Goal: Task Accomplishment & Management: Use online tool/utility

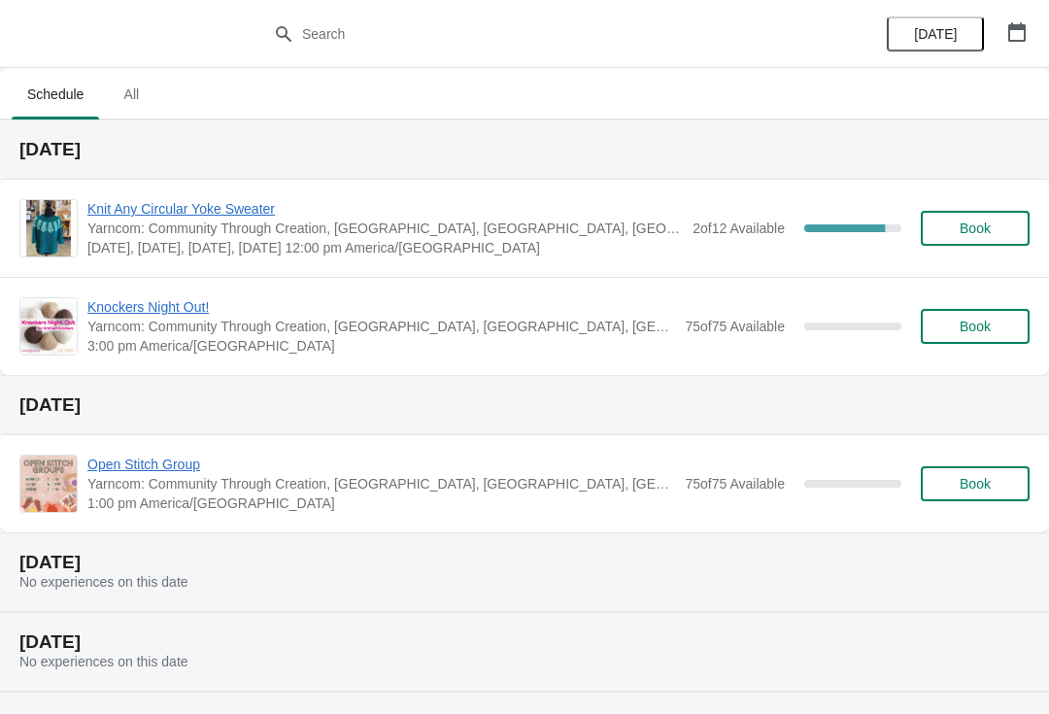
click at [172, 206] on span "Knit Any Circular Yoke Sweater" at bounding box center [385, 208] width 596 height 19
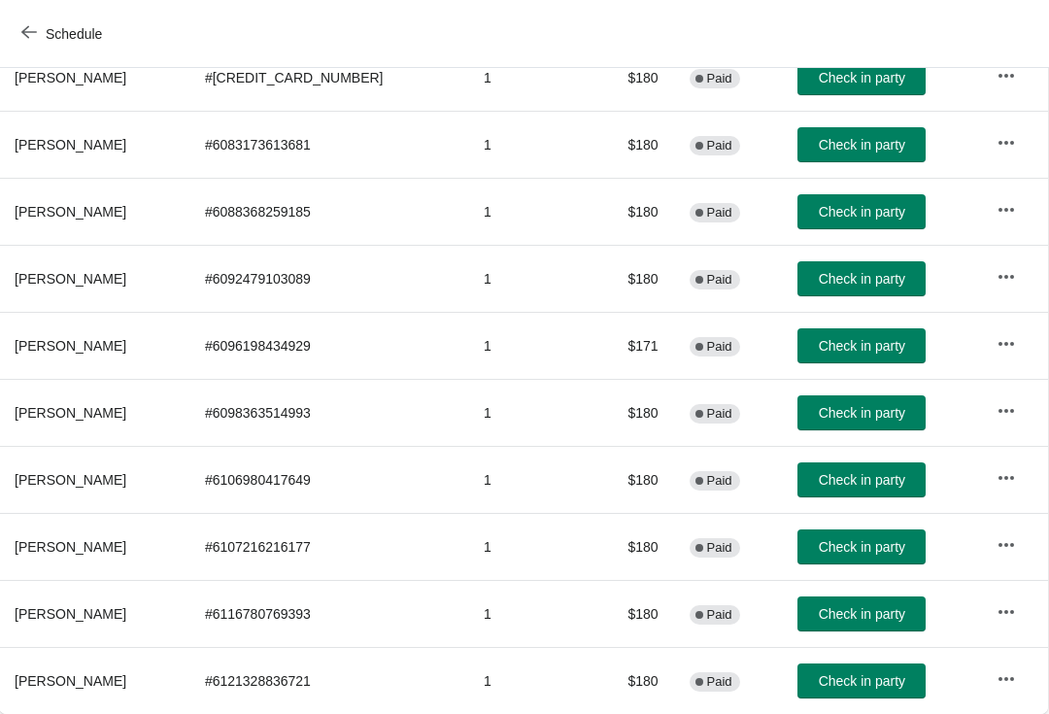
scroll to position [278, 1]
click at [819, 353] on span "Check in party" at bounding box center [862, 346] width 86 height 16
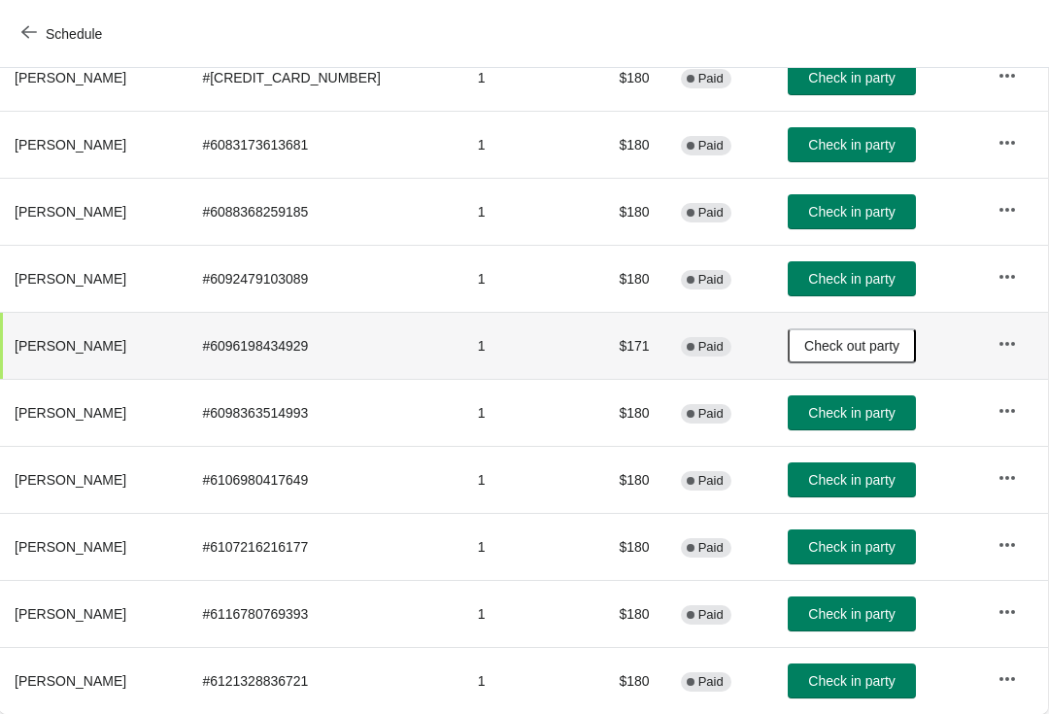
click at [835, 422] on button "Check in party" at bounding box center [852, 412] width 128 height 35
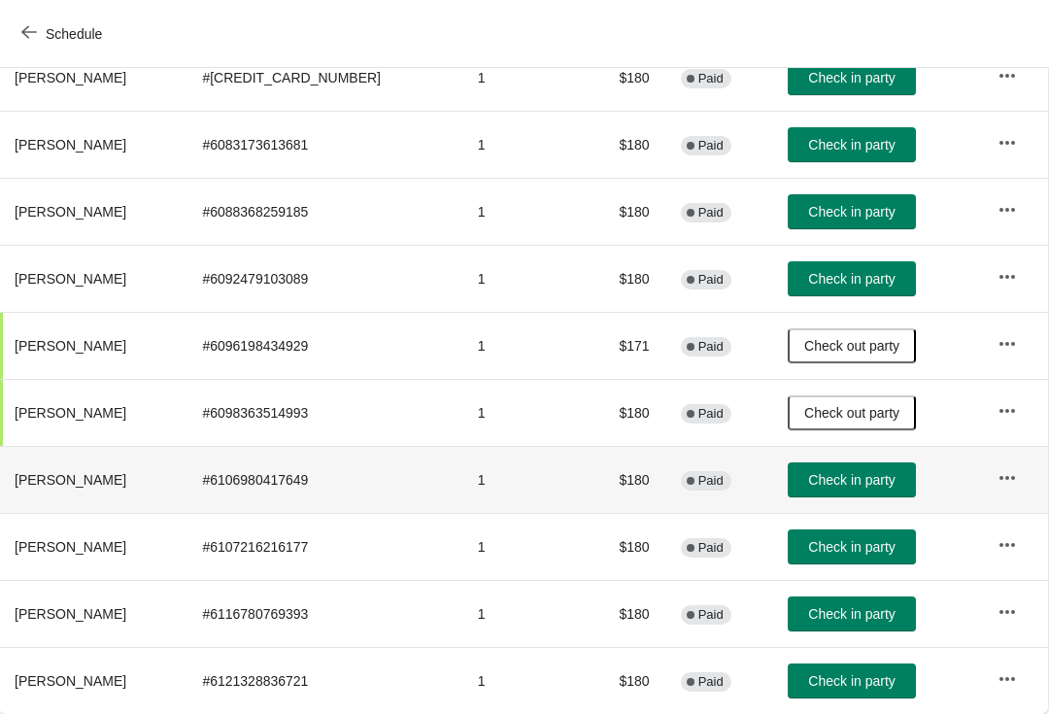
click at [391, 482] on td "# 6106980417649" at bounding box center [324, 479] width 275 height 67
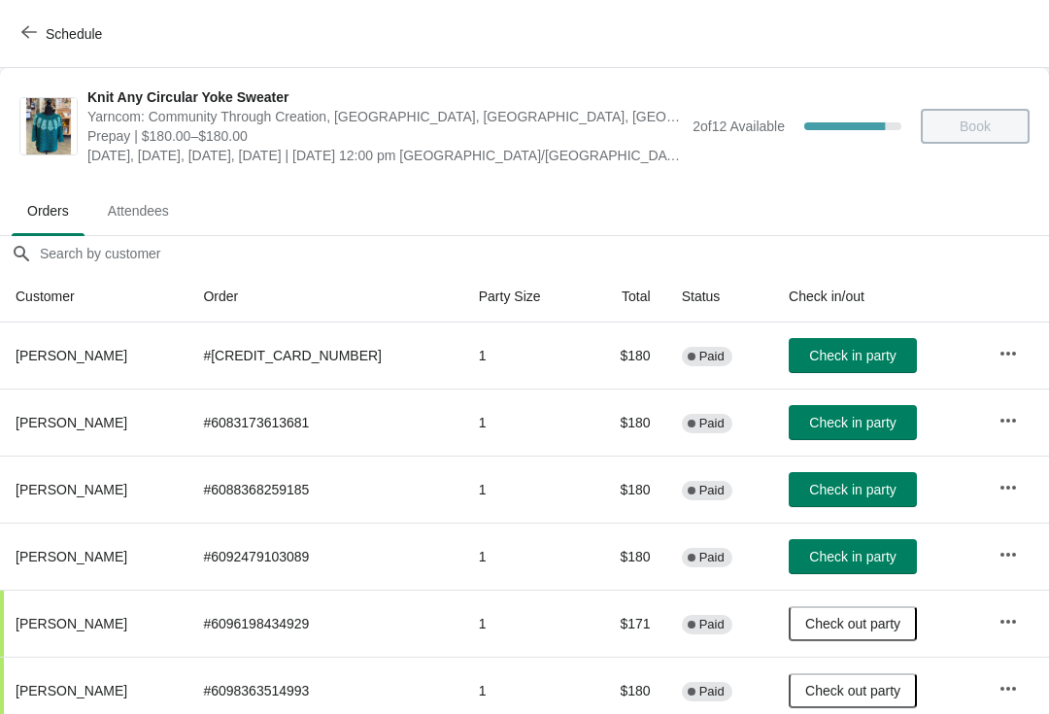
scroll to position [0, 0]
click at [62, 28] on span "Schedule" at bounding box center [74, 34] width 56 height 16
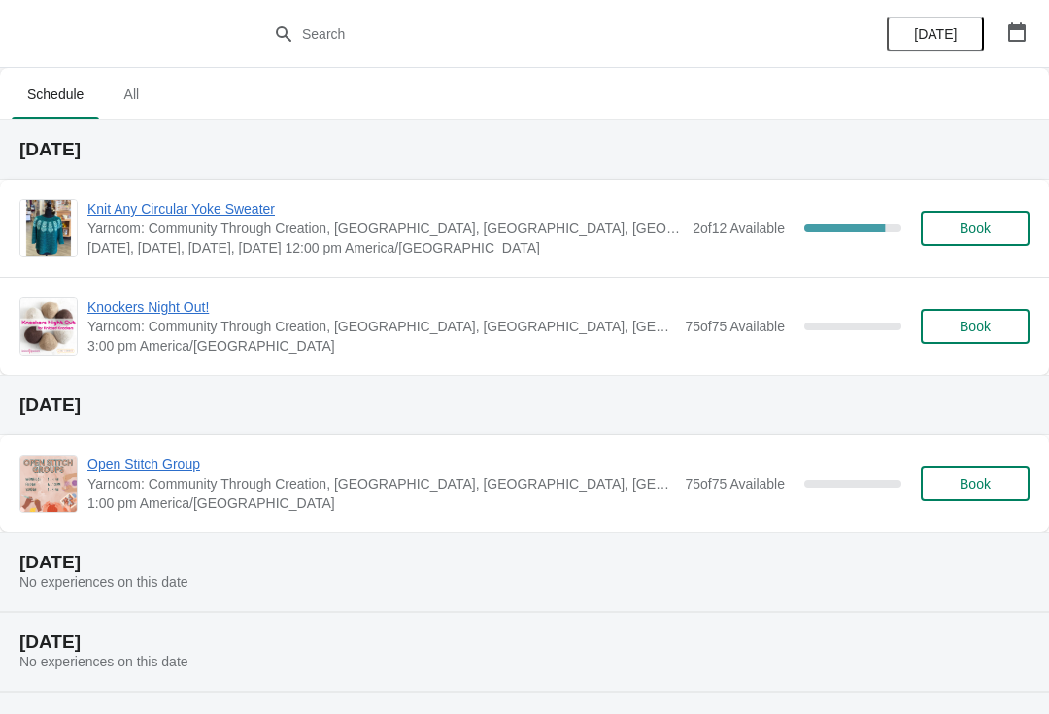
click at [156, 216] on span "Knit Any Circular Yoke Sweater" at bounding box center [385, 208] width 596 height 19
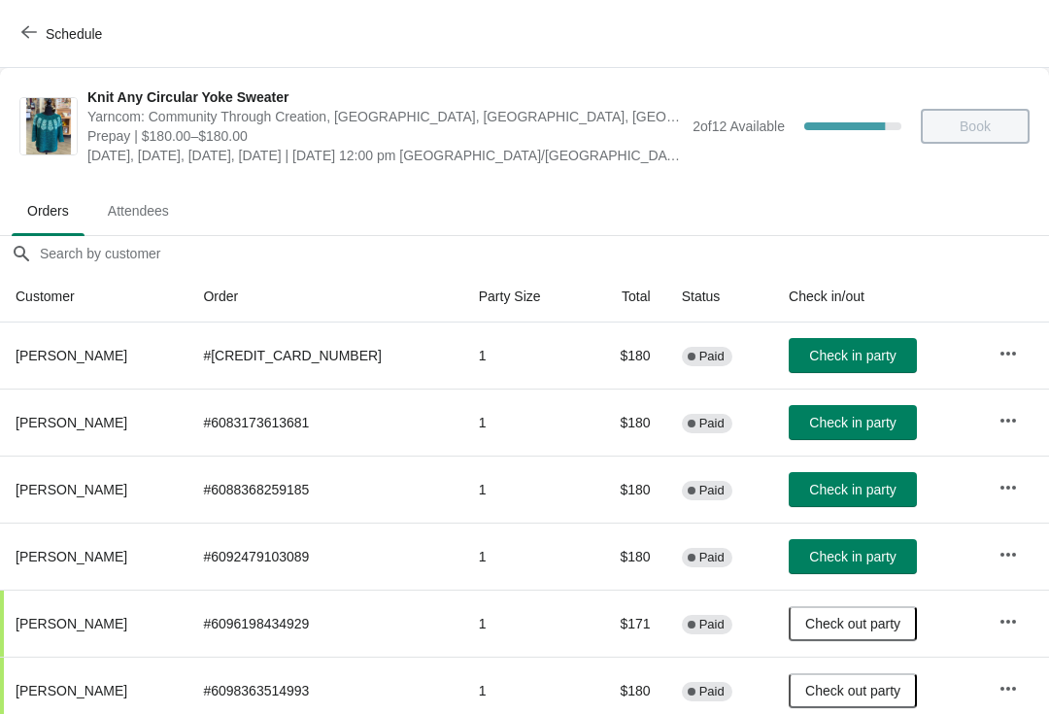
click at [816, 554] on span "Check in party" at bounding box center [852, 557] width 86 height 16
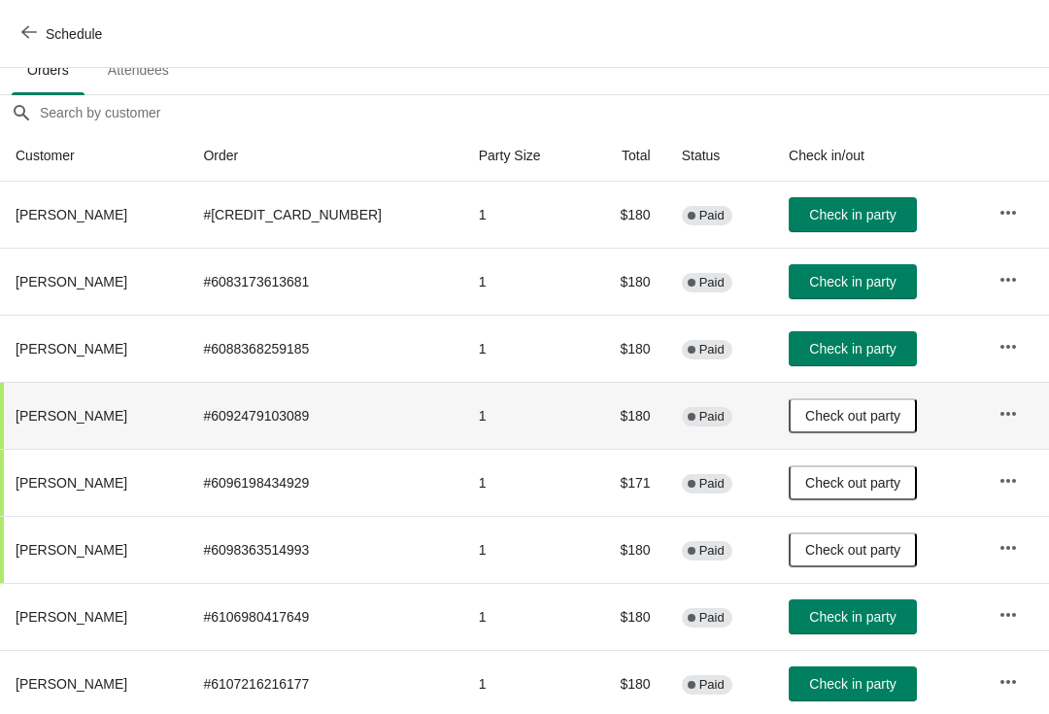
scroll to position [140, 0]
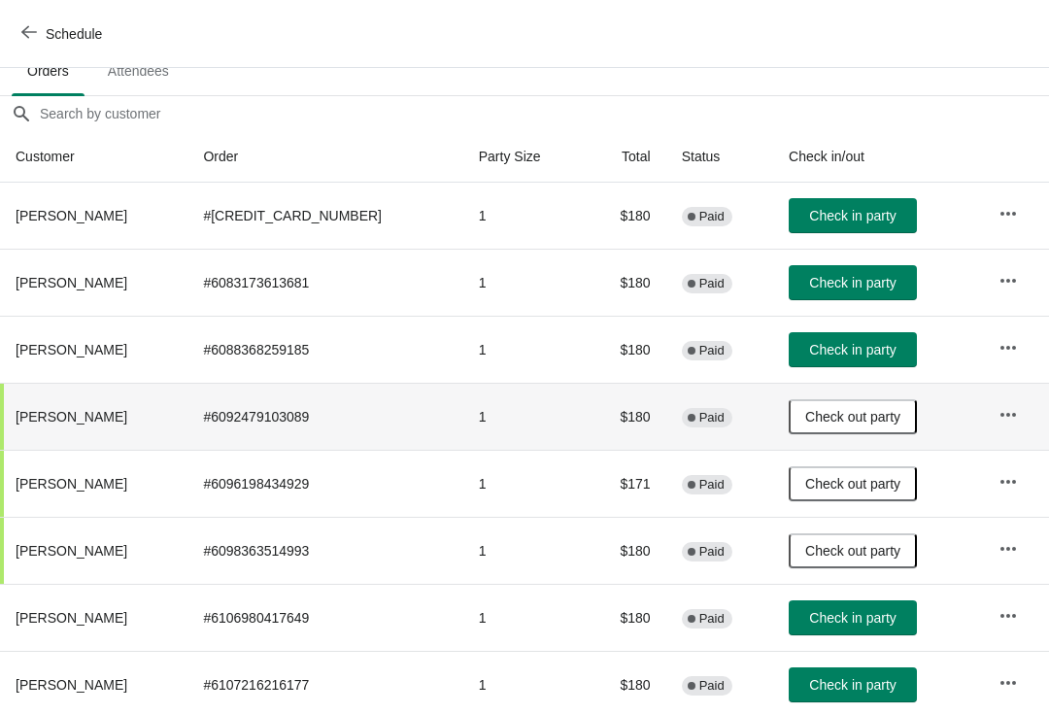
click at [809, 220] on span "Check in party" at bounding box center [852, 216] width 86 height 16
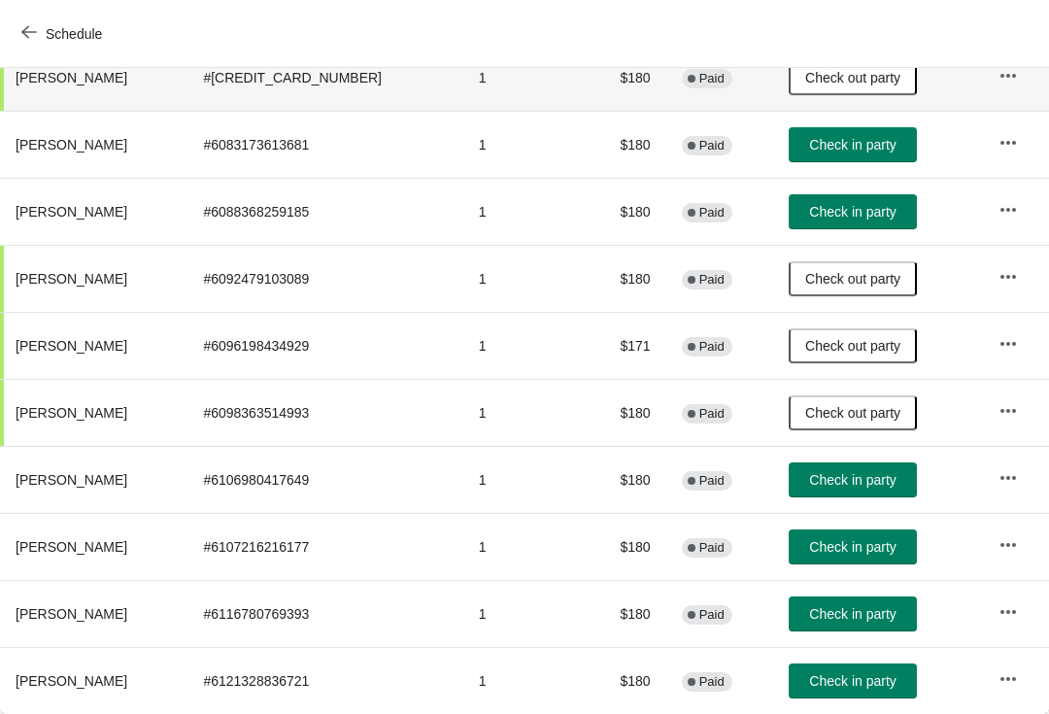
scroll to position [278, 0]
click at [834, 617] on span "Check in party" at bounding box center [852, 614] width 86 height 16
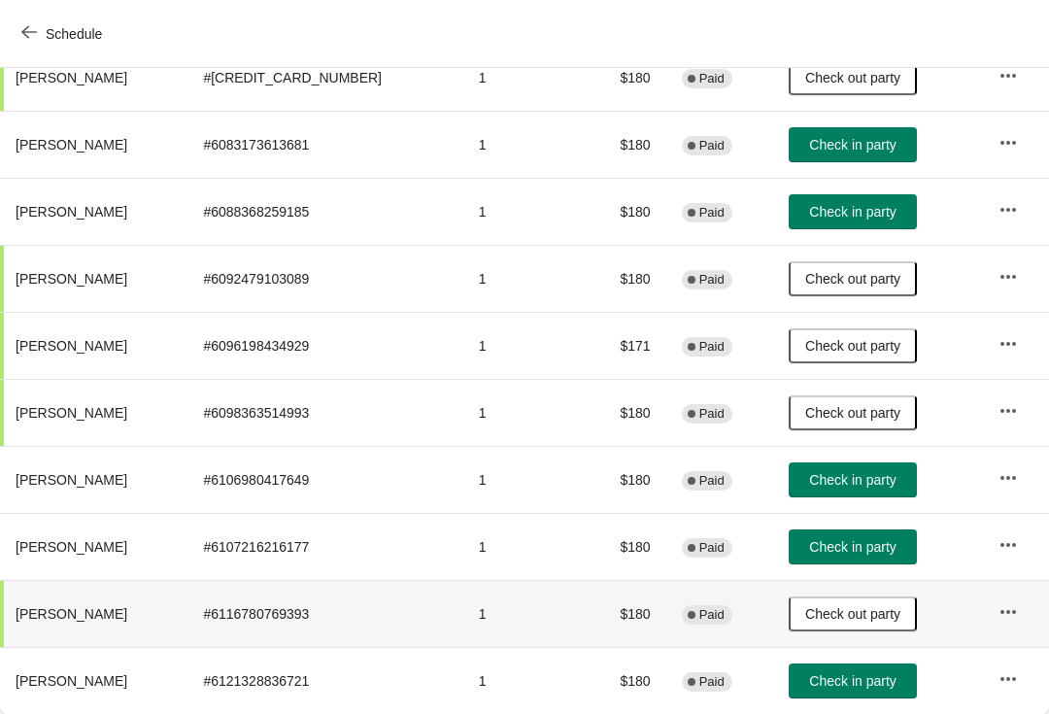
click at [837, 159] on button "Check in party" at bounding box center [853, 144] width 128 height 35
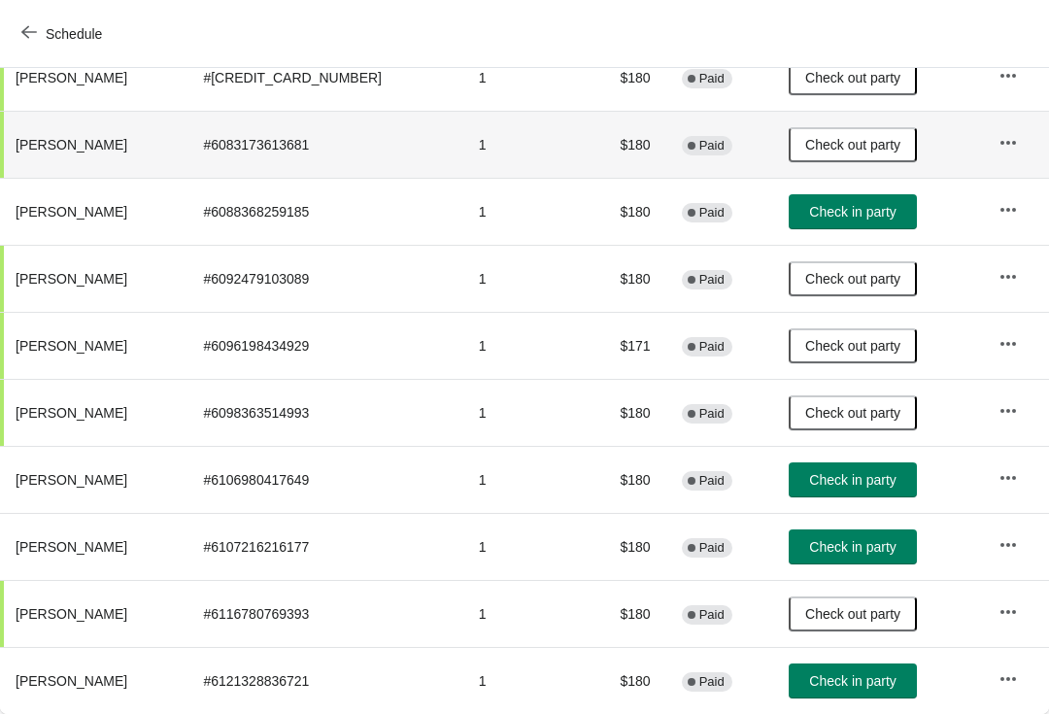
click at [822, 215] on span "Check in party" at bounding box center [852, 212] width 86 height 16
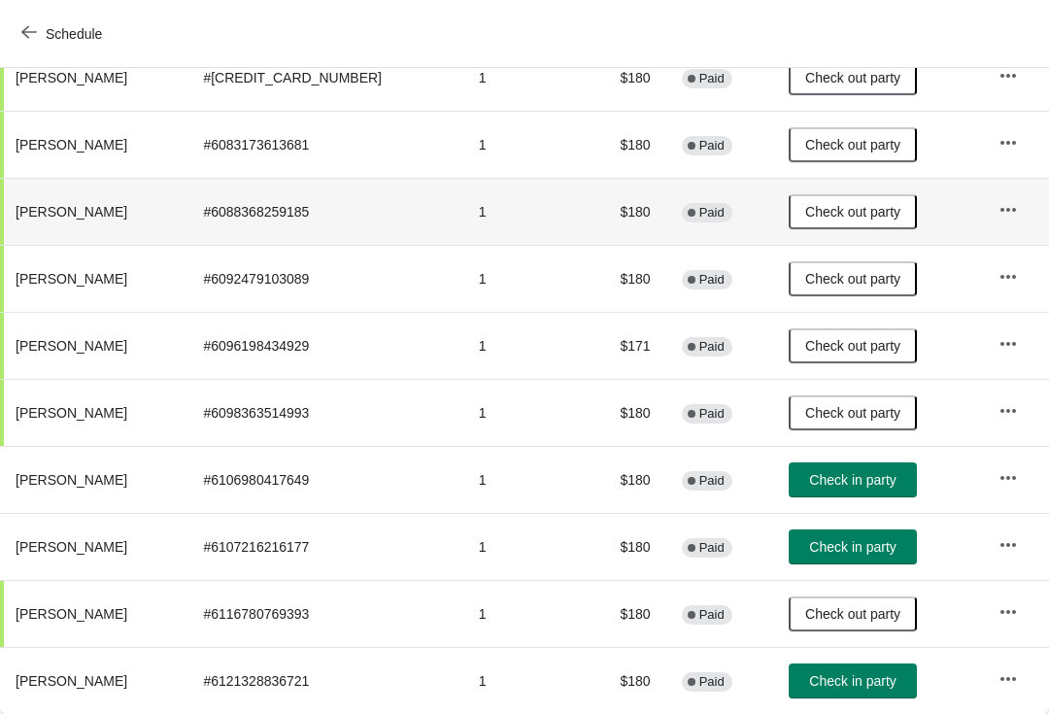
click at [826, 479] on span "Check in party" at bounding box center [852, 480] width 86 height 16
